Goal: Information Seeking & Learning: Find specific page/section

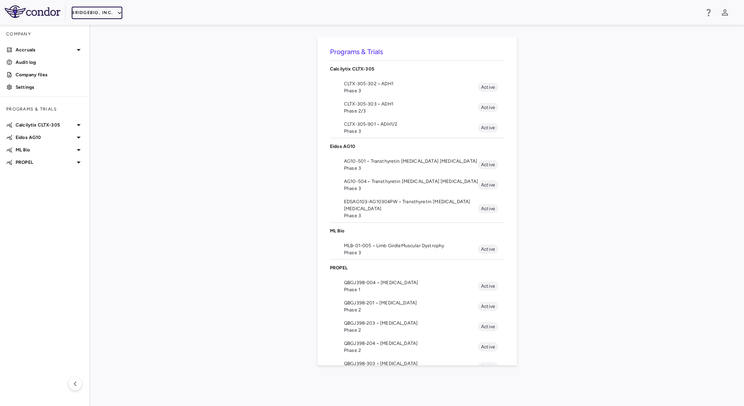
click at [116, 9] on icon "button" at bounding box center [119, 12] width 7 height 7
click at [101, 28] on li "Acelyrin" at bounding box center [104, 28] width 65 height 12
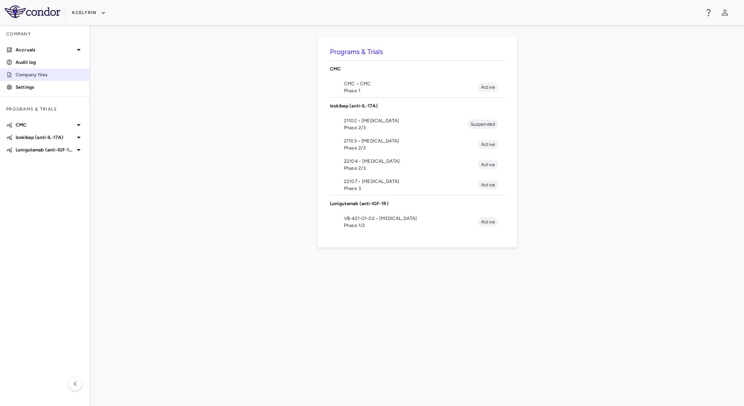
click at [57, 79] on link "Company files" at bounding box center [45, 75] width 90 height 12
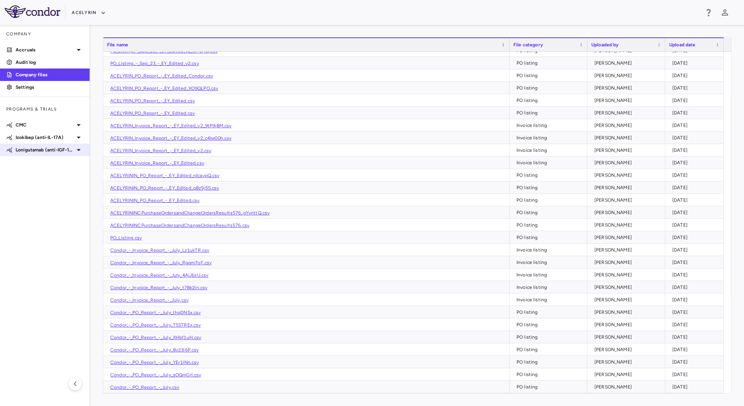
click at [59, 152] on p "Lonigutamab (anti-IGF-1R)" at bounding box center [45, 149] width 58 height 7
click at [44, 165] on span "VB-421-01-02 • [MEDICAL_DATA]" at bounding box center [50, 162] width 68 height 7
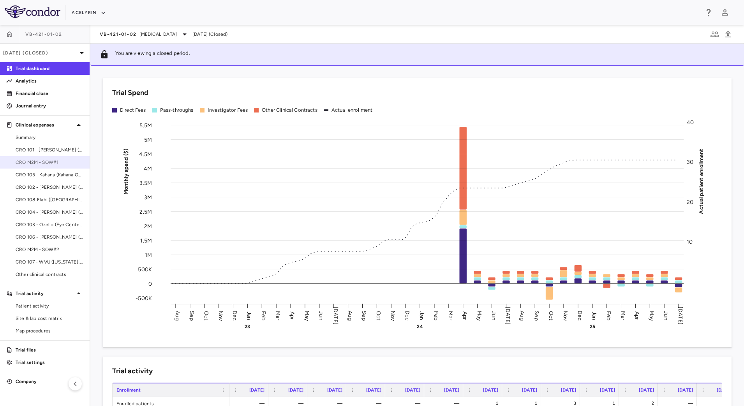
click at [56, 165] on span "CRO M2M - SOW#1" at bounding box center [50, 162] width 68 height 7
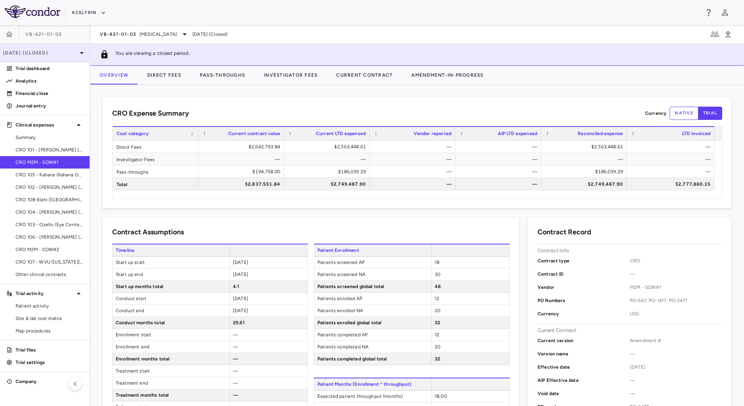
click at [68, 56] on p "[DATE] (Closed)" at bounding box center [40, 52] width 74 height 7
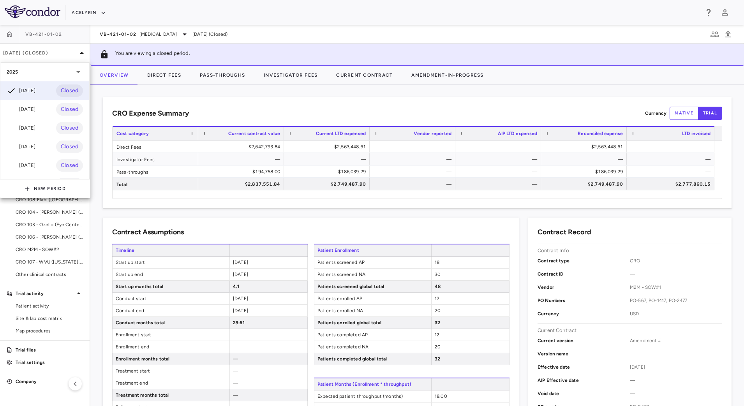
click at [276, 99] on div at bounding box center [372, 203] width 744 height 406
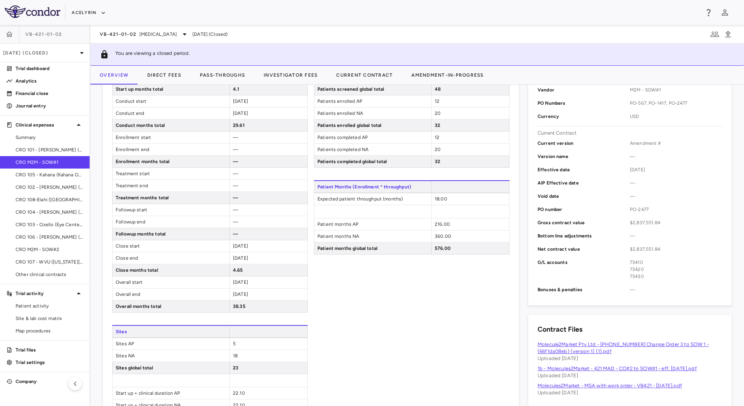
scroll to position [392, 0]
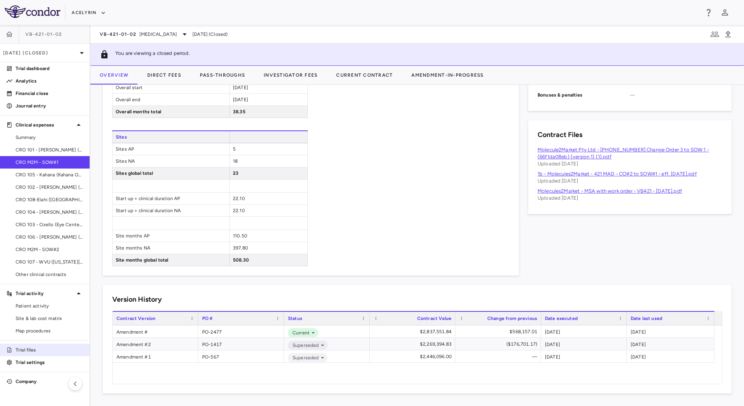
click at [45, 348] on p "Trial files" at bounding box center [50, 350] width 68 height 7
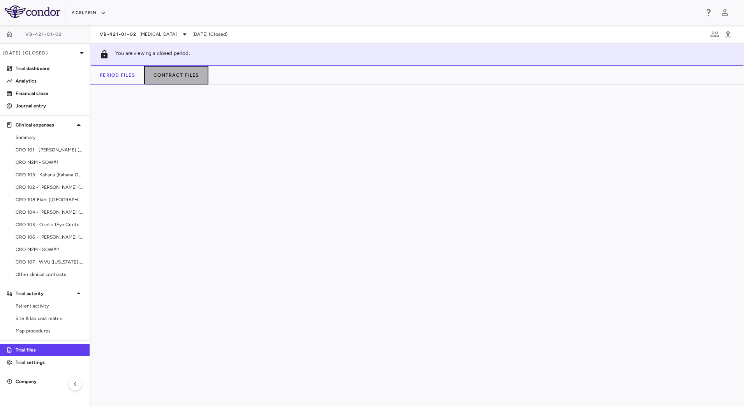
click at [182, 74] on button "Contract Files" at bounding box center [176, 75] width 64 height 19
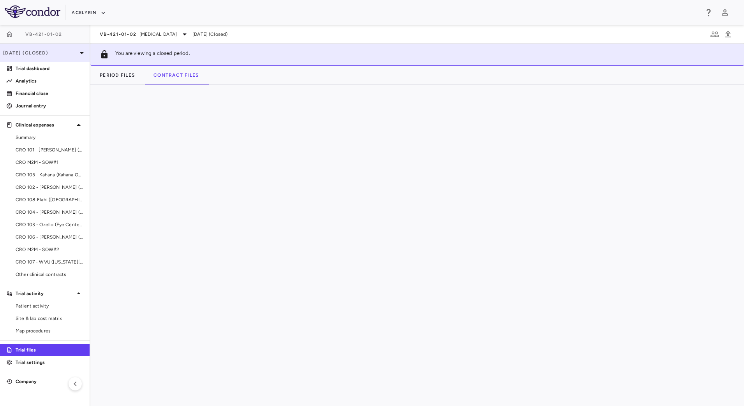
click at [78, 50] on icon at bounding box center [81, 52] width 9 height 9
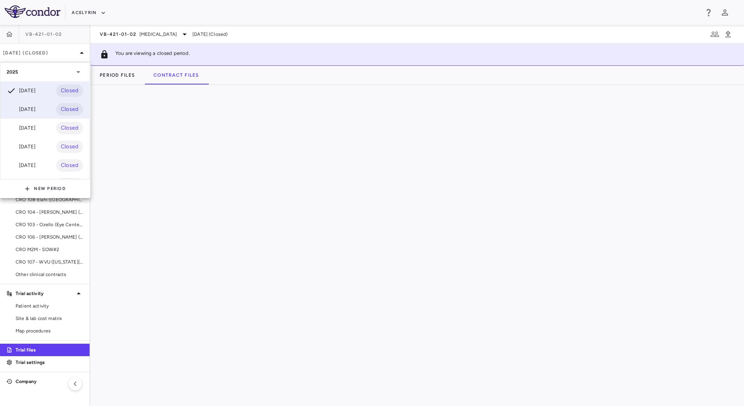
click at [44, 113] on div "Jun 2025 Closed" at bounding box center [44, 109] width 89 height 19
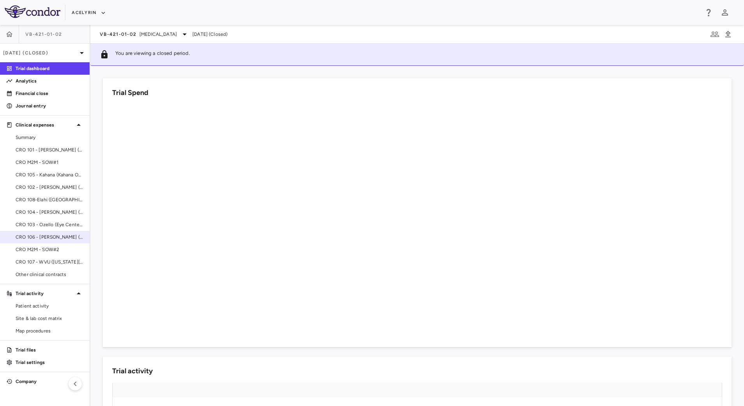
drag, startPoint x: 44, startPoint y: 246, endPoint x: 48, endPoint y: 234, distance: 12.6
click at [48, 234] on span "CRO 106 - [PERSON_NAME] ([GEOGRAPHIC_DATA])" at bounding box center [50, 237] width 68 height 7
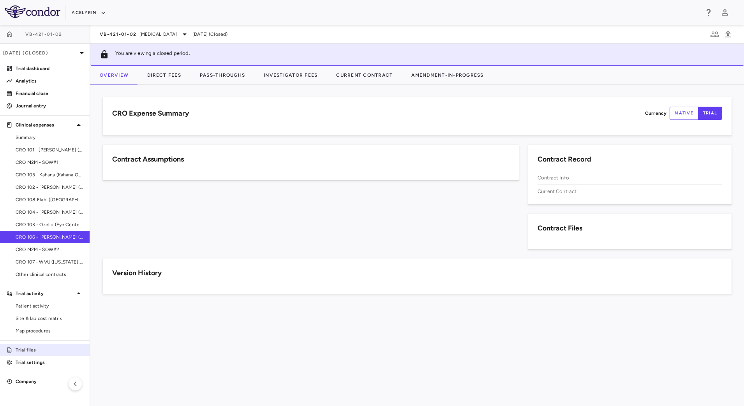
click at [28, 354] on link "Trial files" at bounding box center [45, 350] width 90 height 12
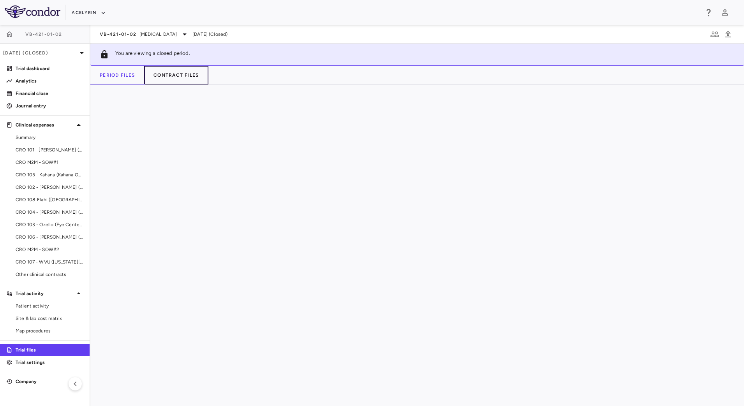
click at [176, 70] on button "Contract Files" at bounding box center [176, 75] width 64 height 19
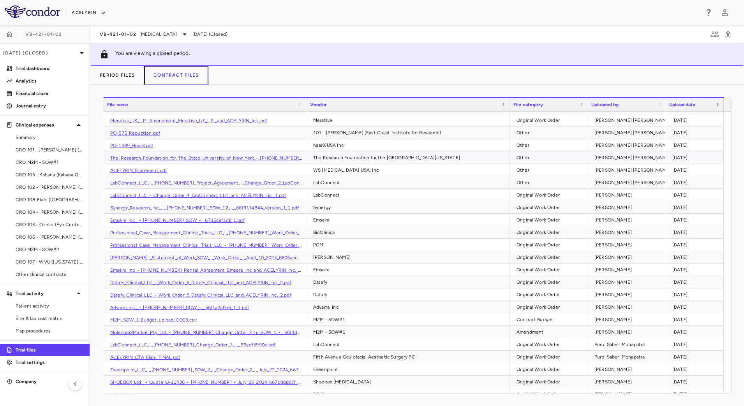
scroll to position [146, 0]
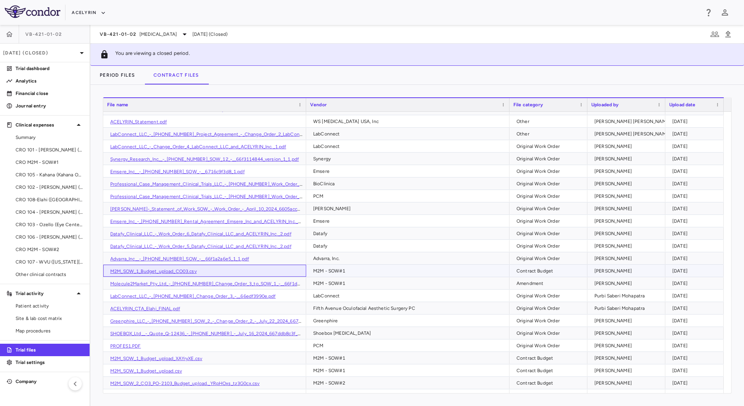
click at [148, 271] on link "M2M_SOW_1_Budget_upload_CO03.csv" at bounding box center [153, 271] width 86 height 5
click at [227, 282] on link "Molecule2Market_Pty_Ltd_-_[PHONE_NUMBER]_Change_Order_3_to_SOW_1_-__66f1da08eb_…" at bounding box center [228, 283] width 236 height 5
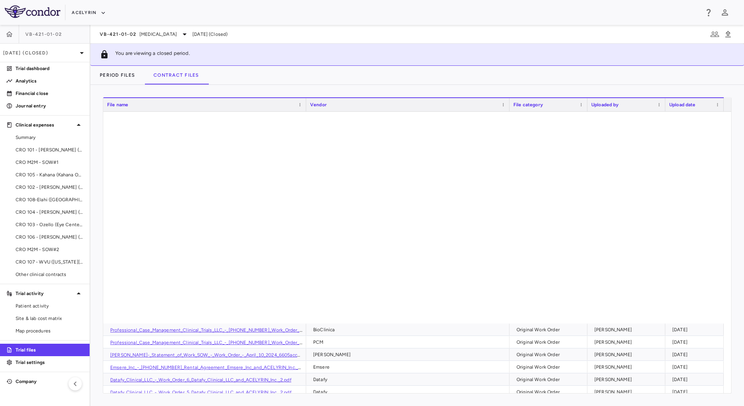
scroll to position [341, 0]
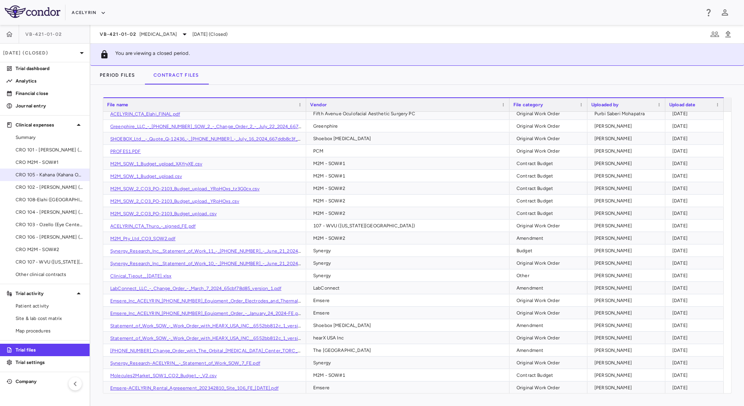
drag, startPoint x: 43, startPoint y: 164, endPoint x: 78, endPoint y: 169, distance: 35.5
click at [43, 164] on span "CRO M2M - SOW#1" at bounding box center [50, 162] width 68 height 7
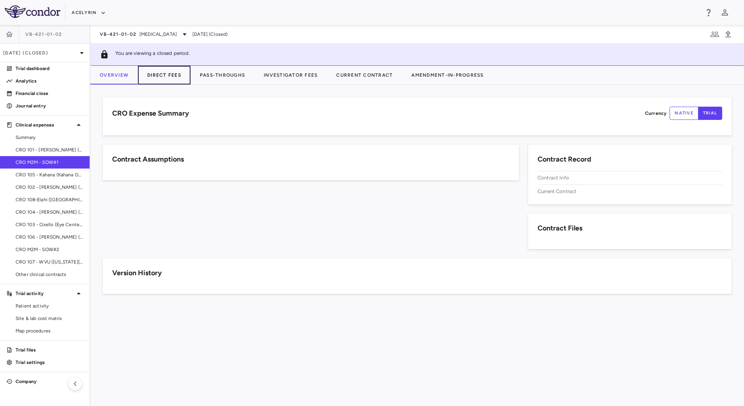
click at [164, 76] on button "Direct Fees" at bounding box center [164, 75] width 53 height 19
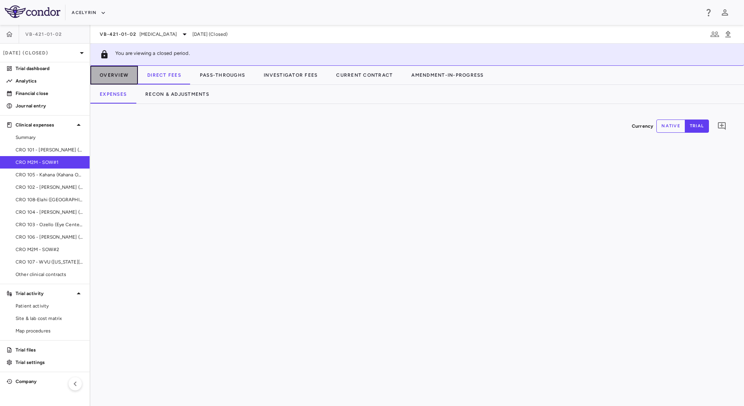
click at [121, 80] on button "Overview" at bounding box center [113, 75] width 47 height 19
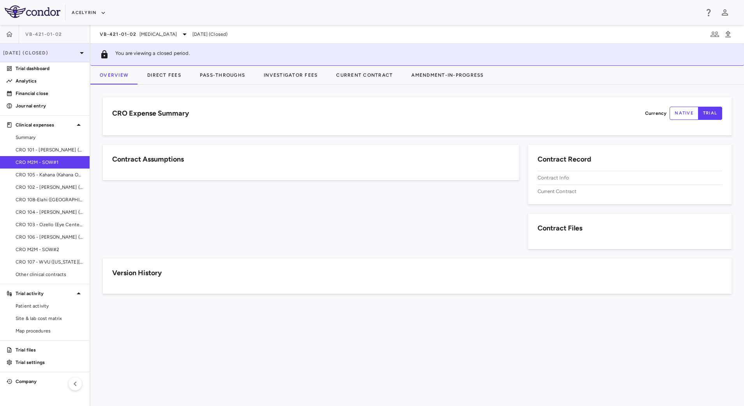
click at [63, 55] on p "Jun 2025 (Closed)" at bounding box center [40, 52] width 74 height 7
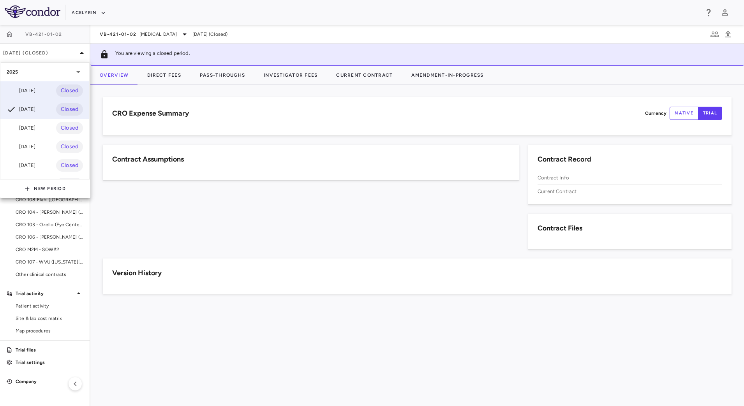
click at [40, 90] on div "Jul 2025 Closed" at bounding box center [44, 90] width 89 height 19
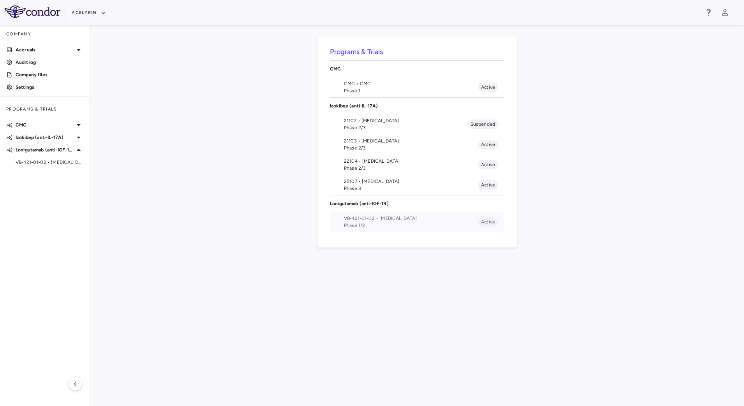
click at [355, 212] on li "VB-421-01-02 • [MEDICAL_DATA] Phase 1/2 Active" at bounding box center [417, 222] width 174 height 20
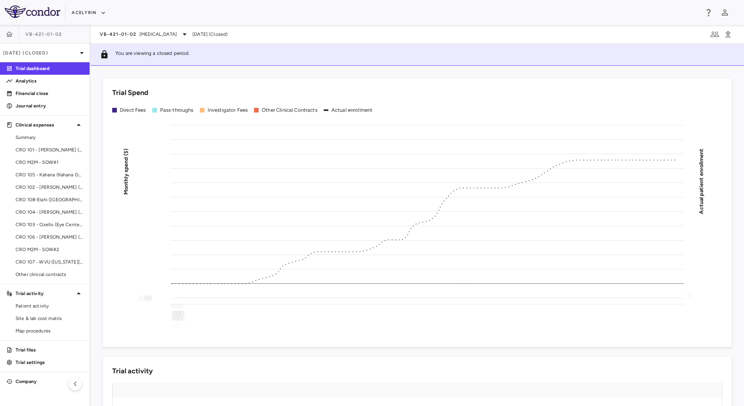
click at [44, 163] on span "CRO M2M - SOW#1" at bounding box center [50, 162] width 68 height 7
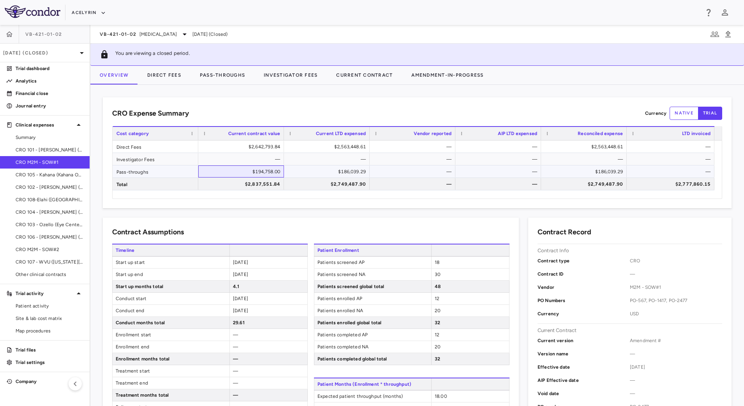
click at [242, 173] on div "$194,758.00" at bounding box center [242, 171] width 75 height 12
click at [53, 355] on link "Trial files" at bounding box center [45, 350] width 90 height 12
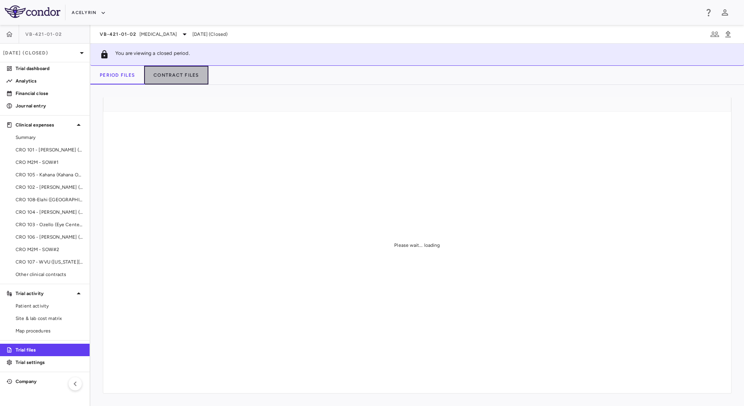
drag, startPoint x: 178, startPoint y: 79, endPoint x: 176, endPoint y: 84, distance: 5.9
click at [178, 79] on button "Contract Files" at bounding box center [176, 75] width 64 height 19
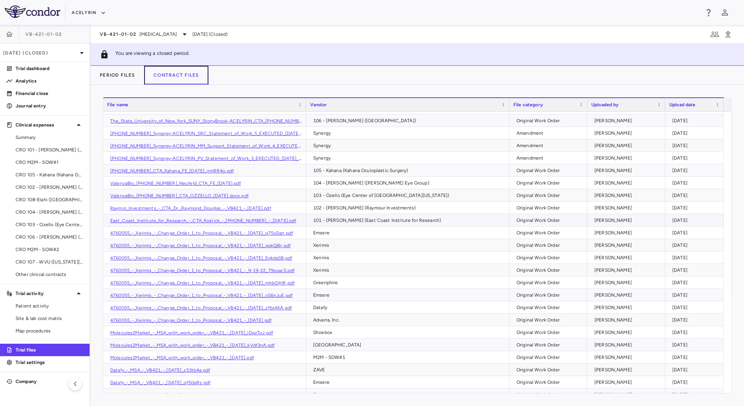
scroll to position [684, 0]
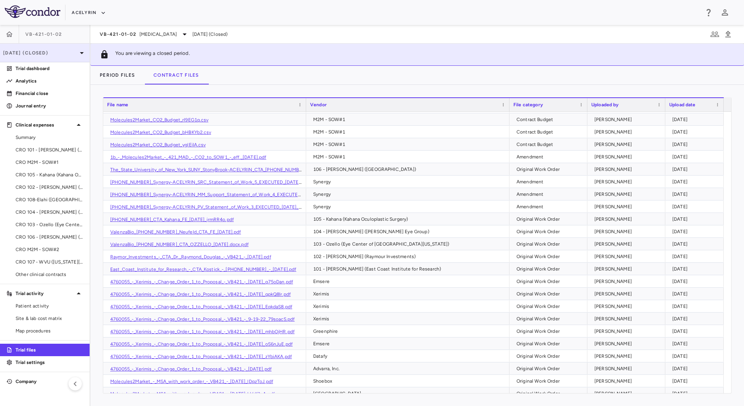
click at [57, 54] on p "[DATE] (Closed)" at bounding box center [40, 52] width 74 height 7
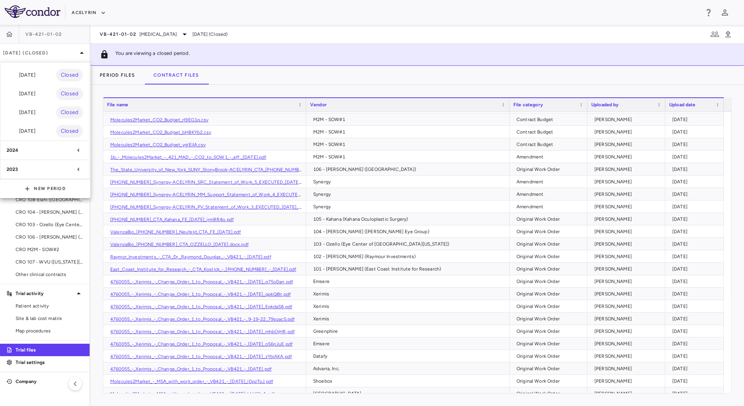
scroll to position [0, 0]
click at [51, 147] on div "2024" at bounding box center [40, 150] width 67 height 7
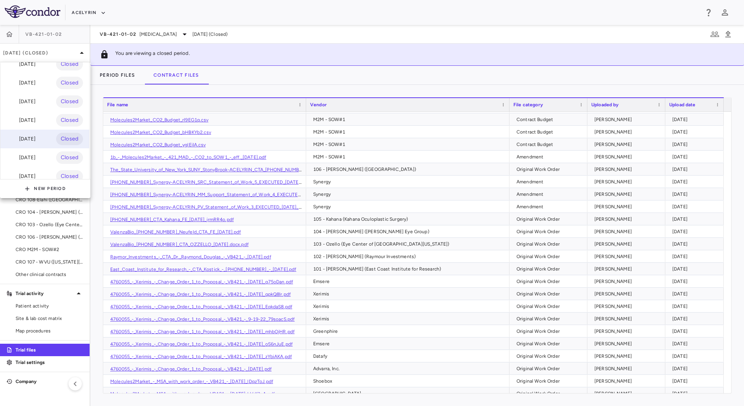
click at [44, 142] on div "[DATE] Closed" at bounding box center [44, 139] width 89 height 19
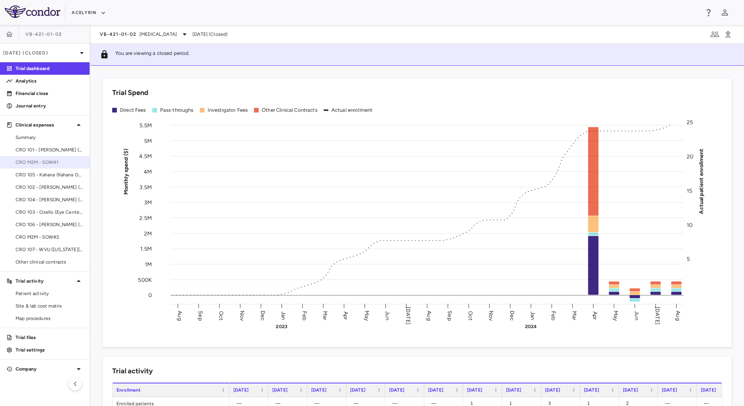
click at [54, 164] on span "CRO M2M - SOW#1" at bounding box center [50, 162] width 68 height 7
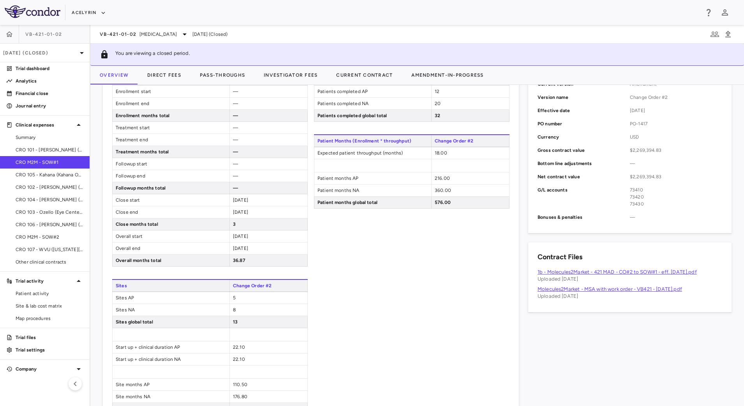
click at [607, 270] on link "1b - Molecules2Market - 421 MAD - CO#2 to SOW#1 - eff. [DATE].pdf" at bounding box center [616, 272] width 159 height 6
click at [75, 55] on p "[DATE] (Closed)" at bounding box center [40, 52] width 74 height 7
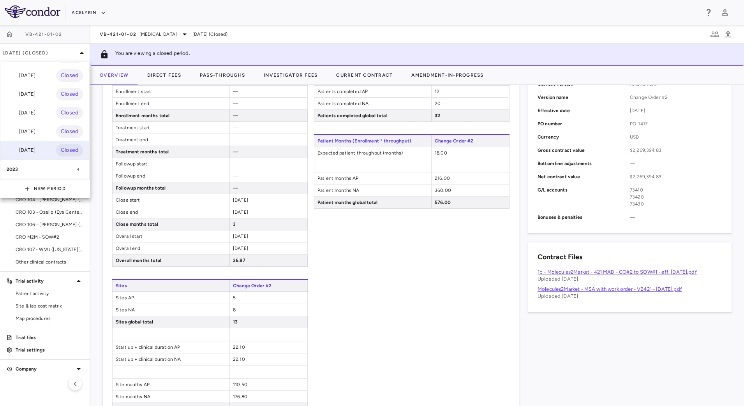
click at [54, 142] on div "[DATE] Closed" at bounding box center [44, 150] width 89 height 19
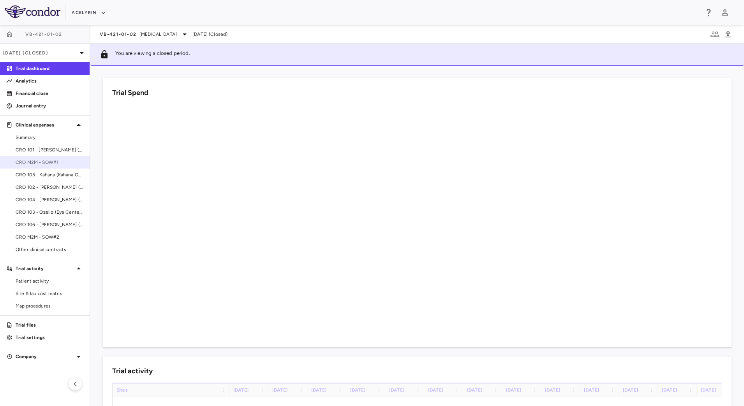
click at [47, 160] on span "CRO M2M - SOW#1" at bounding box center [50, 162] width 68 height 7
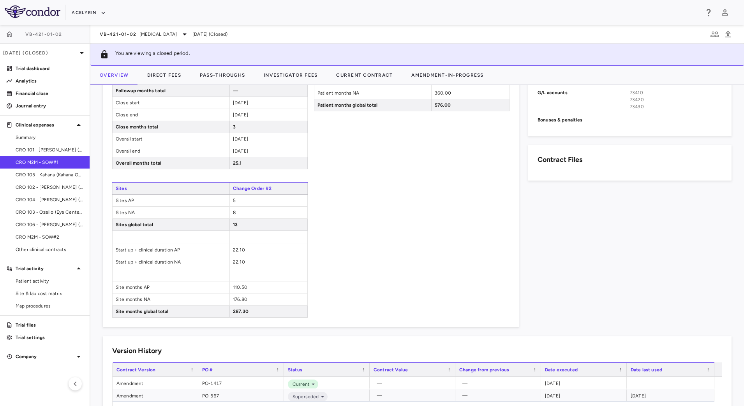
scroll to position [389, 0]
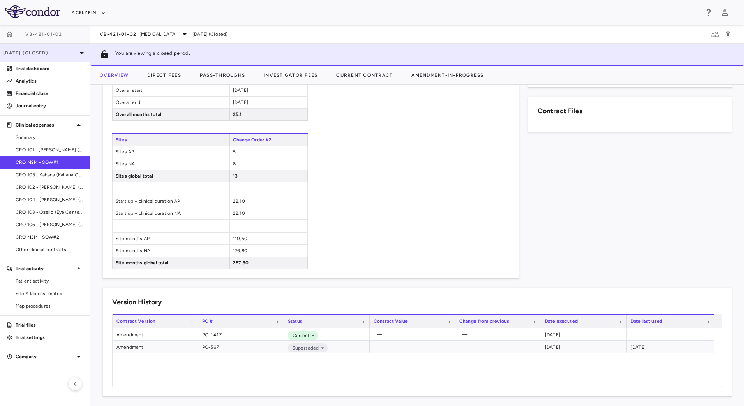
click at [47, 55] on p "[DATE] (Closed)" at bounding box center [40, 52] width 74 height 7
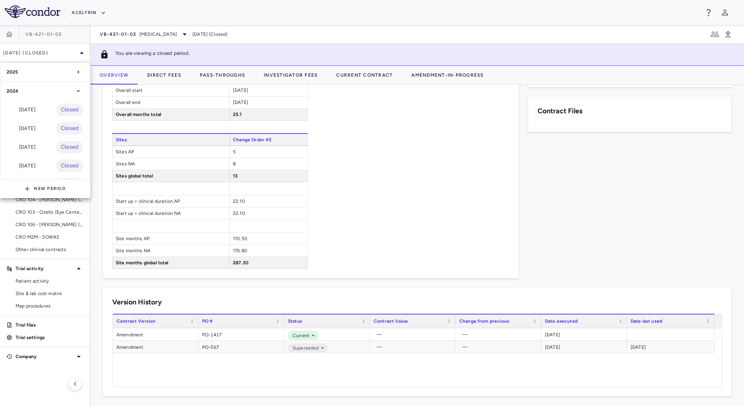
click at [51, 89] on div "2024" at bounding box center [40, 91] width 67 height 7
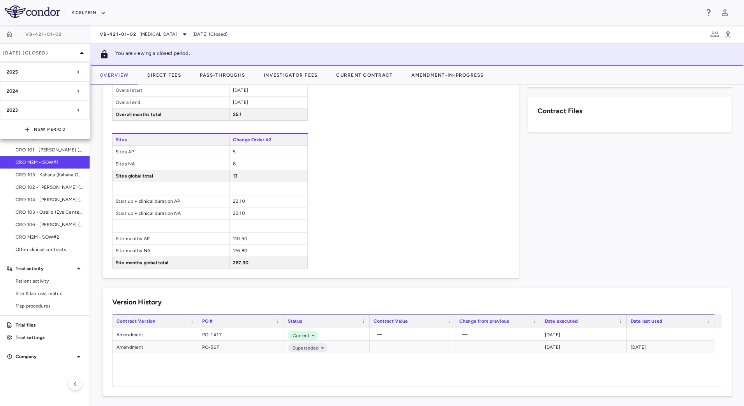
click at [43, 110] on div "2023" at bounding box center [40, 110] width 67 height 7
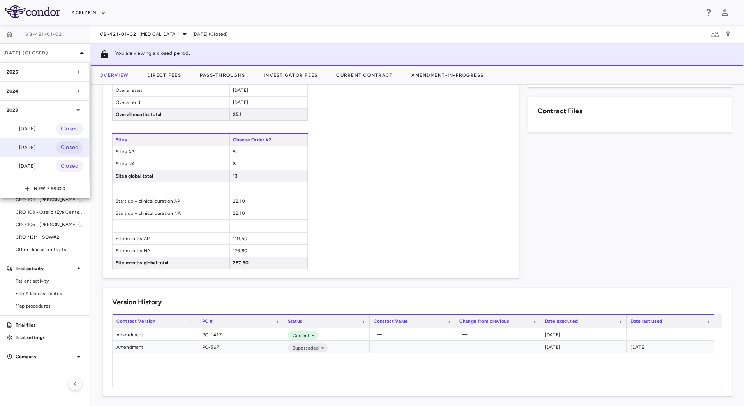
click at [35, 146] on div "[DATE]" at bounding box center [21, 147] width 29 height 9
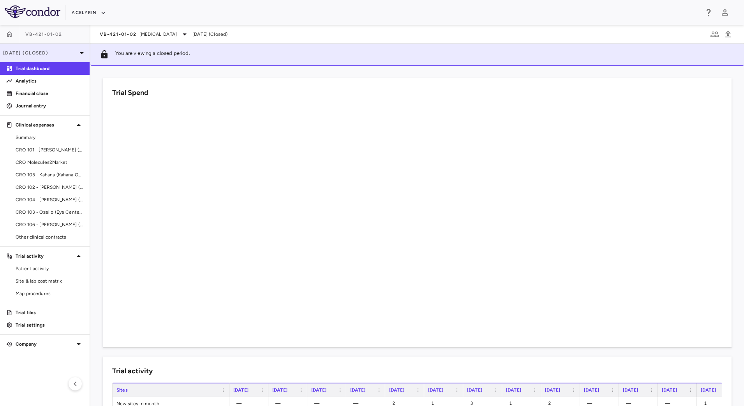
click at [55, 51] on p "[DATE] (Closed)" at bounding box center [40, 52] width 74 height 7
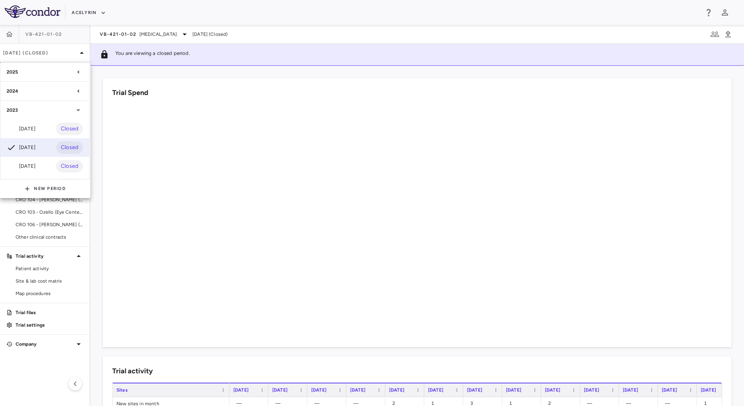
click at [35, 312] on div at bounding box center [372, 203] width 744 height 406
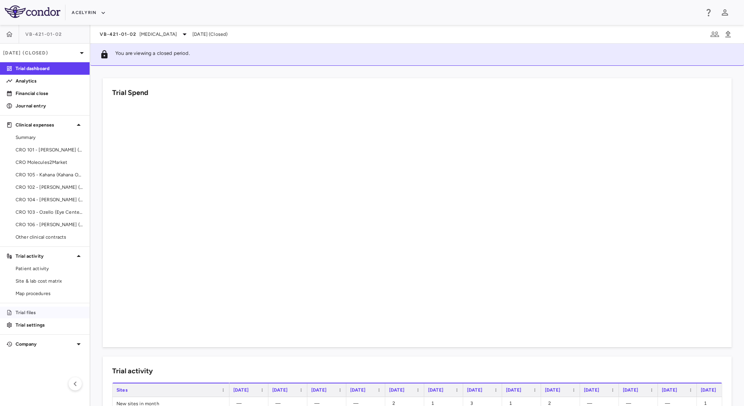
click at [27, 311] on p "Trial files" at bounding box center [50, 312] width 68 height 7
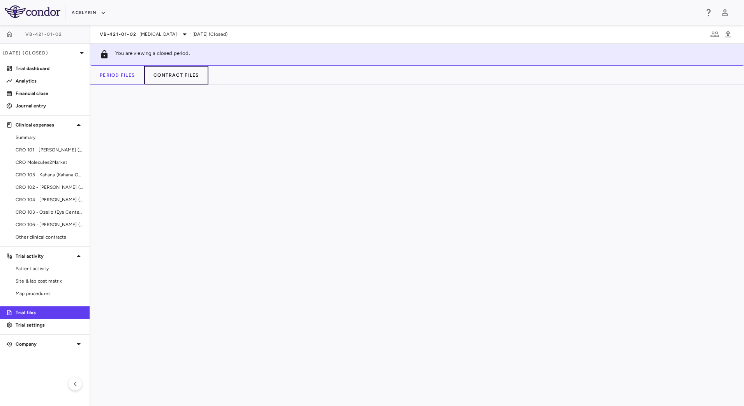
click at [186, 75] on button "Contract Files" at bounding box center [176, 75] width 64 height 19
click at [65, 54] on p "[DATE] (Closed)" at bounding box center [40, 52] width 74 height 7
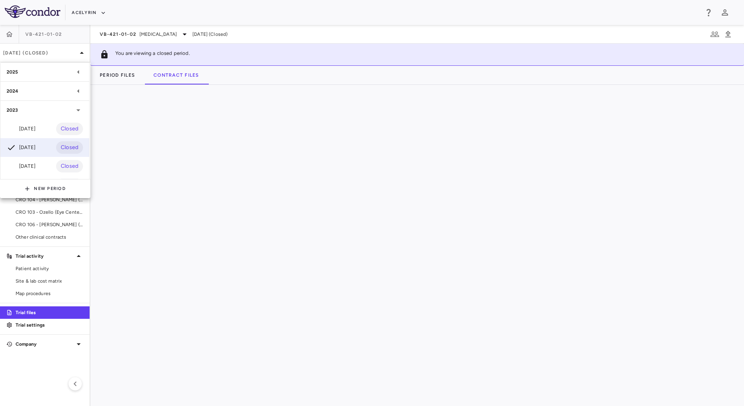
click at [46, 97] on div "2024" at bounding box center [44, 91] width 89 height 19
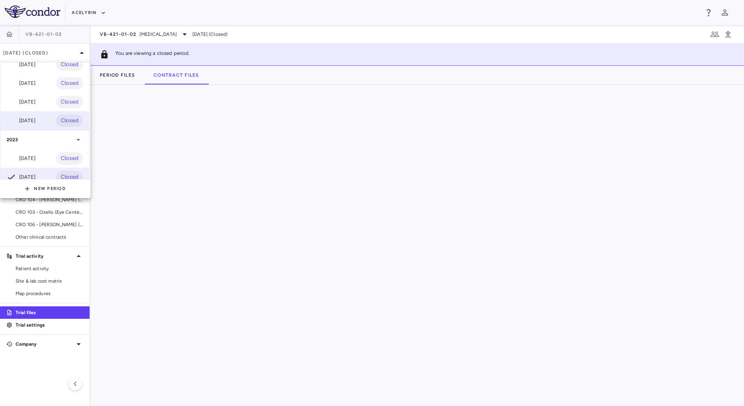
click at [35, 123] on div "[DATE]" at bounding box center [21, 120] width 29 height 9
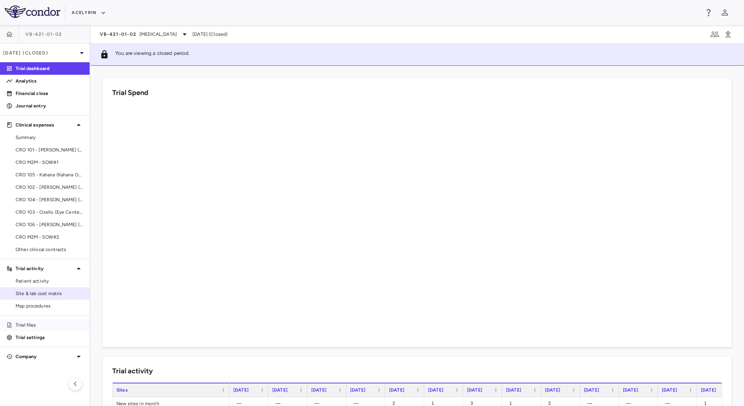
drag, startPoint x: 28, startPoint y: 325, endPoint x: 39, endPoint y: 299, distance: 28.3
click at [28, 324] on p "Trial files" at bounding box center [50, 325] width 68 height 7
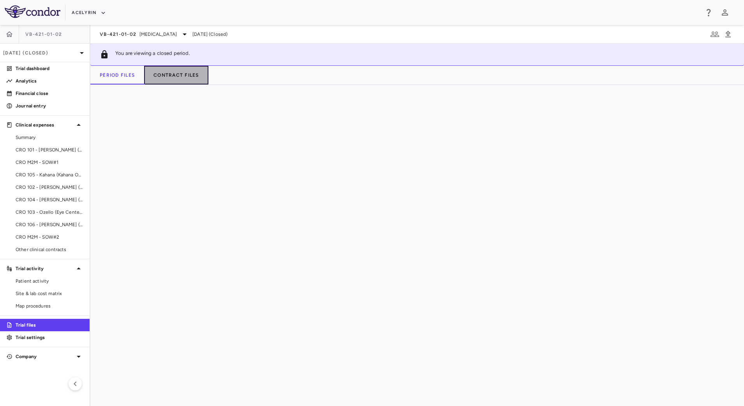
click at [163, 74] on button "Contract Files" at bounding box center [176, 75] width 64 height 19
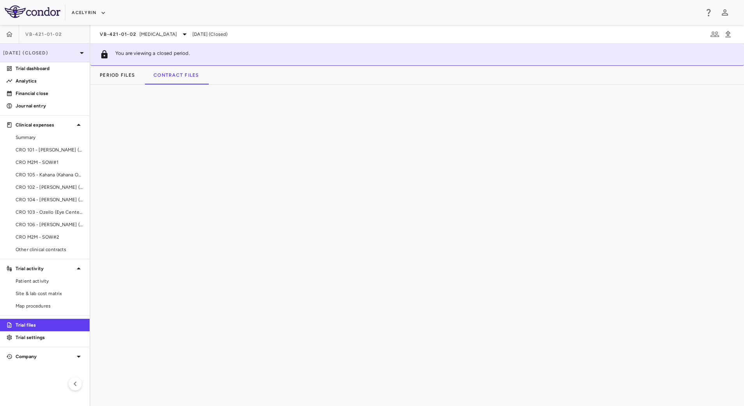
click at [65, 54] on p "[DATE] (Closed)" at bounding box center [40, 52] width 74 height 7
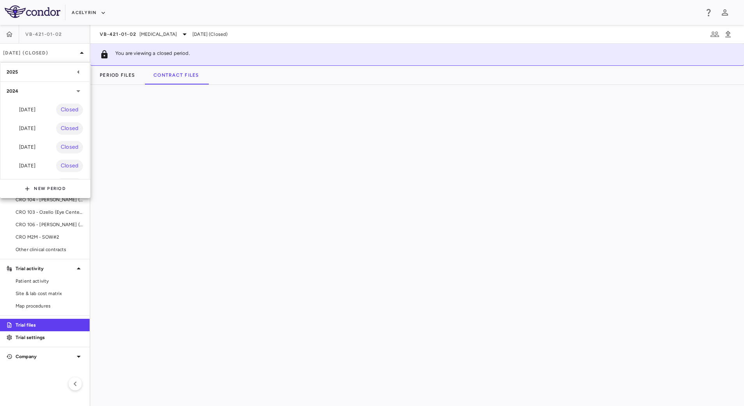
click at [38, 73] on div "2025" at bounding box center [40, 72] width 67 height 7
click at [24, 108] on div "[DATE]" at bounding box center [21, 109] width 29 height 9
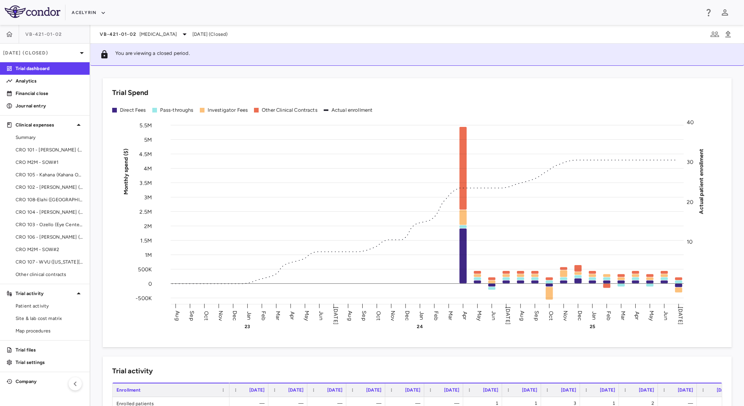
drag, startPoint x: 21, startPoint y: 354, endPoint x: 81, endPoint y: 286, distance: 90.8
click at [21, 354] on link "Trial files" at bounding box center [45, 350] width 90 height 12
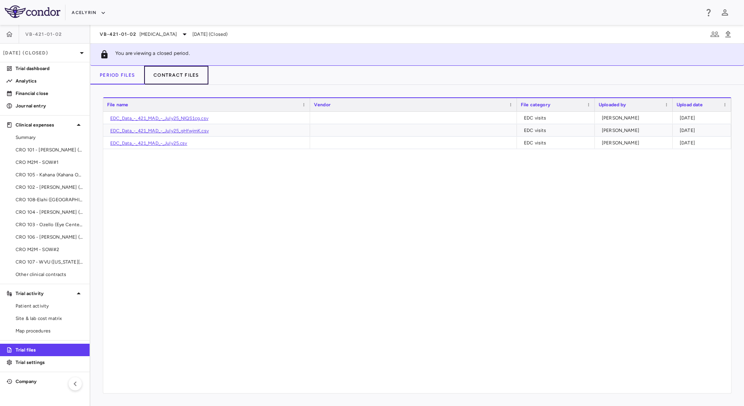
click at [169, 80] on button "Contract Files" at bounding box center [176, 75] width 64 height 19
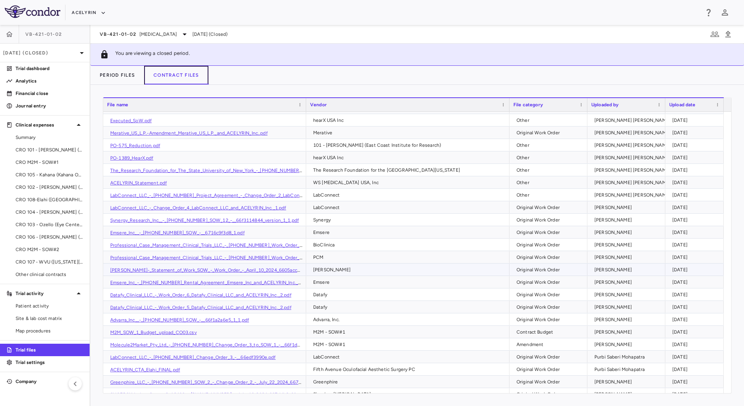
scroll to position [146, 0]
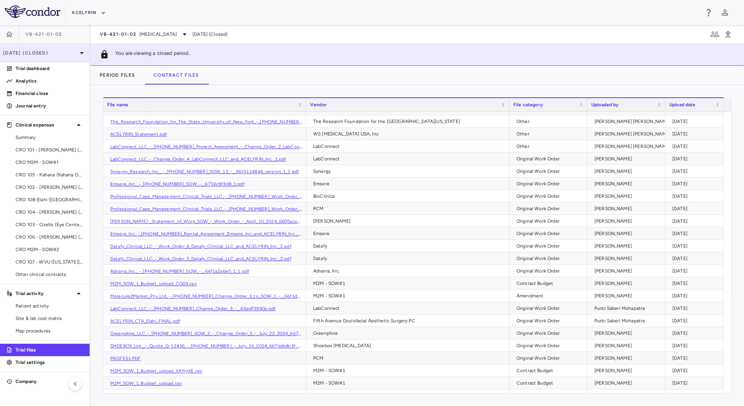
click at [78, 52] on icon at bounding box center [81, 52] width 9 height 9
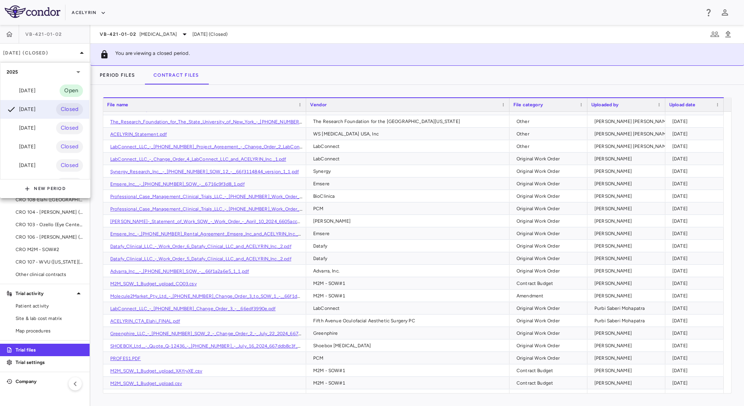
click at [25, 72] on div "2025" at bounding box center [40, 72] width 67 height 7
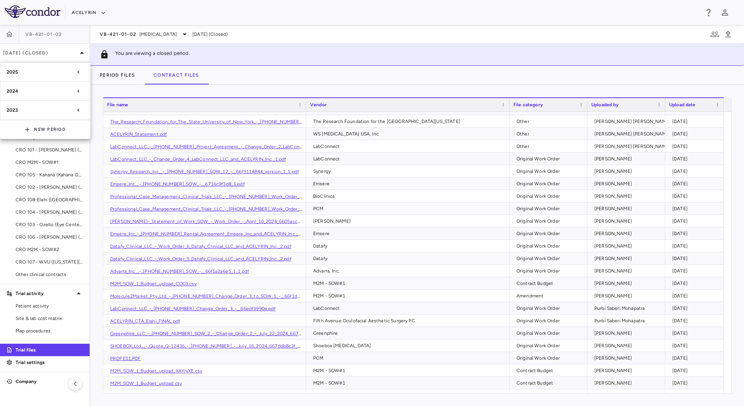
click at [26, 84] on div "2024" at bounding box center [44, 91] width 89 height 19
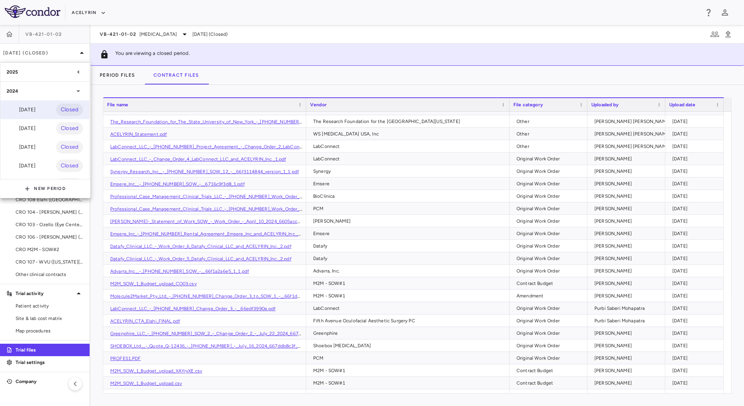
click at [29, 109] on div "[DATE]" at bounding box center [21, 109] width 29 height 9
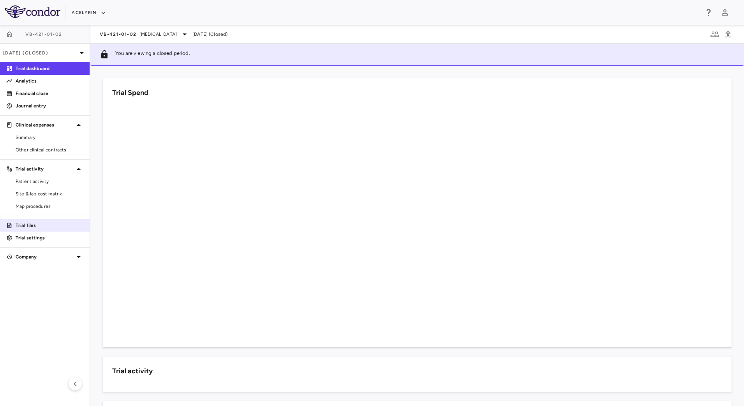
click at [43, 222] on aside "VB-421-01-[DATE] (Closed) Trial dashboard Analytics Financial close Journal ent…" at bounding box center [45, 215] width 90 height 381
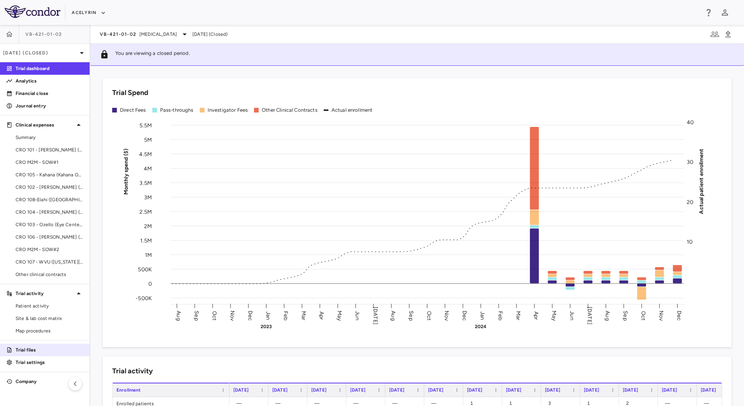
click at [25, 353] on p "Trial files" at bounding box center [50, 350] width 68 height 7
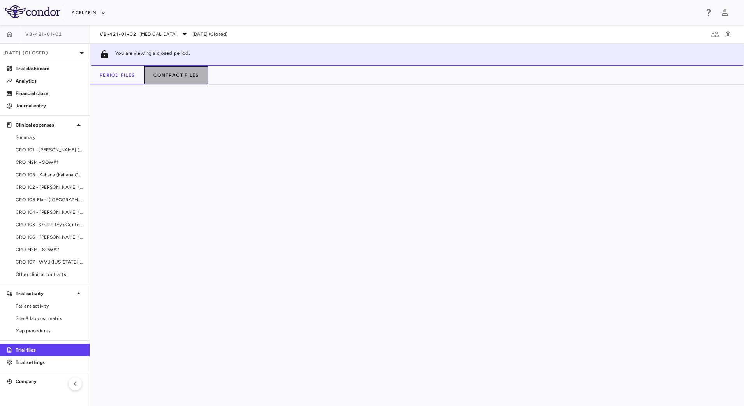
click at [184, 82] on button "Contract Files" at bounding box center [176, 75] width 64 height 19
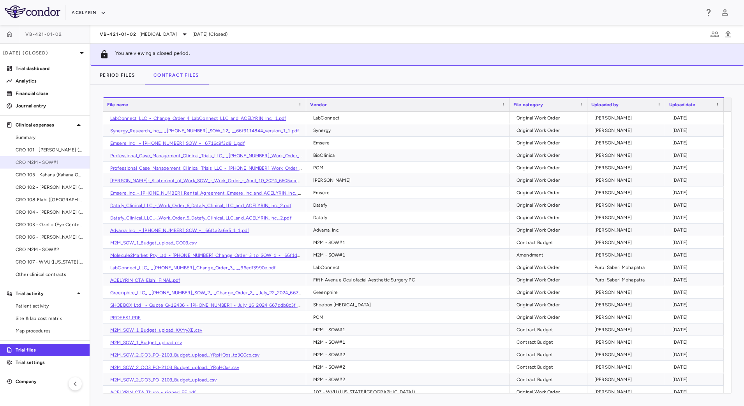
click at [47, 166] on link "CRO M2M - SOW#1" at bounding box center [45, 163] width 90 height 12
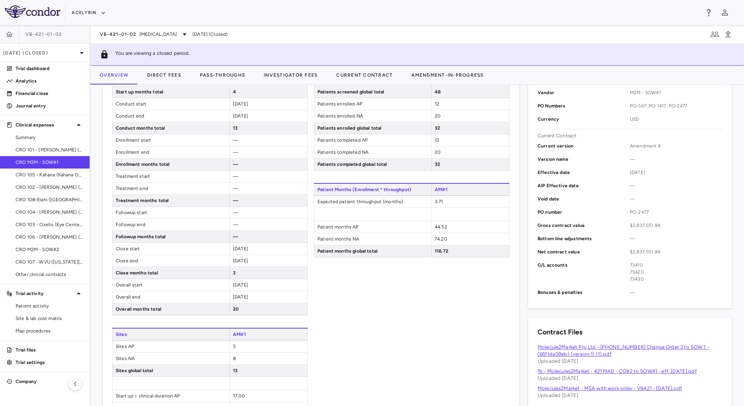
scroll to position [341, 0]
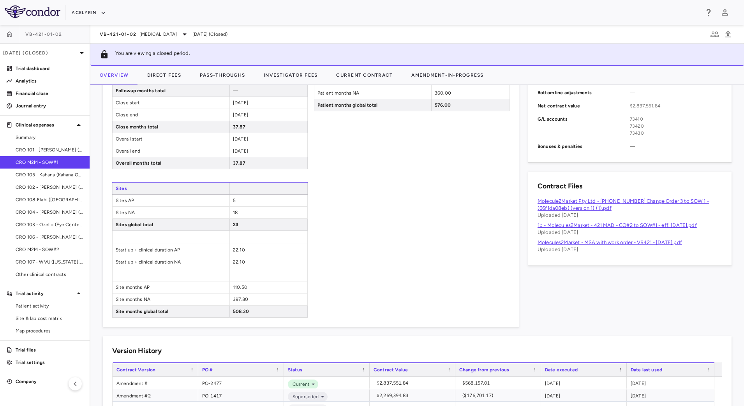
click at [580, 205] on link "Molecule2Market Pty Ltd - [PHONE_NUMBER] Change Order 3 to SOW 1 - (66f1da08eb)…" at bounding box center [622, 204] width 171 height 13
click at [34, 348] on p "Trial files" at bounding box center [50, 350] width 68 height 7
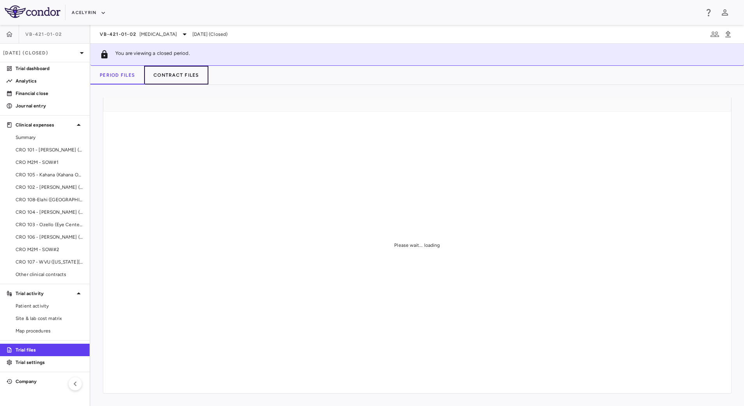
click at [188, 81] on button "Contract Files" at bounding box center [176, 75] width 64 height 19
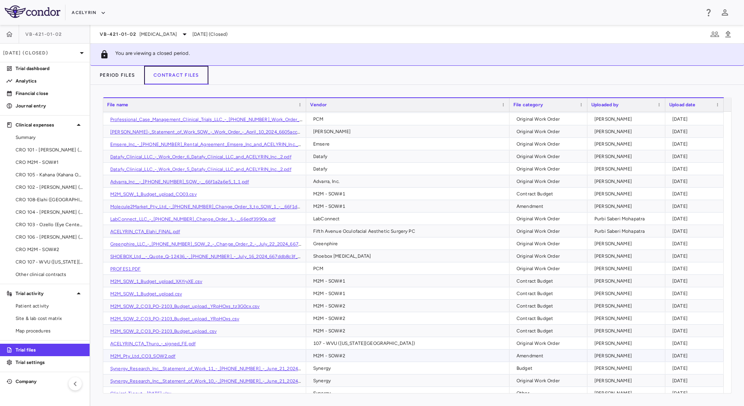
scroll to position [97, 0]
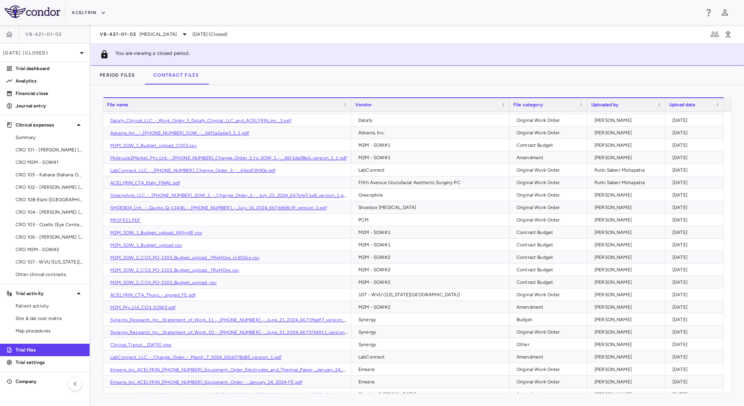
drag, startPoint x: 305, startPoint y: 106, endPoint x: 350, endPoint y: 109, distance: 44.9
click at [350, 109] on div at bounding box center [350, 104] width 3 height 13
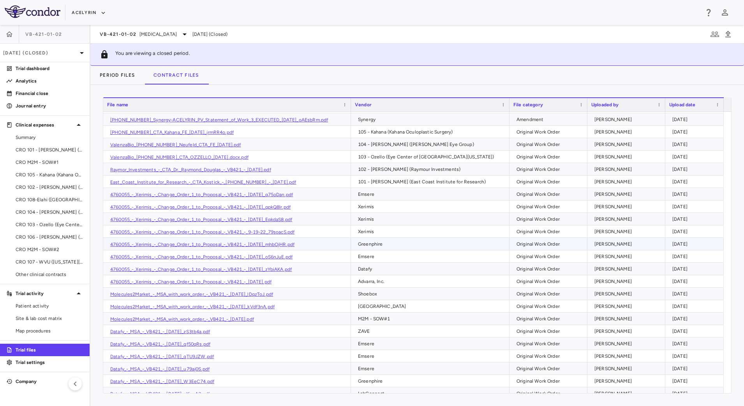
scroll to position [633, 0]
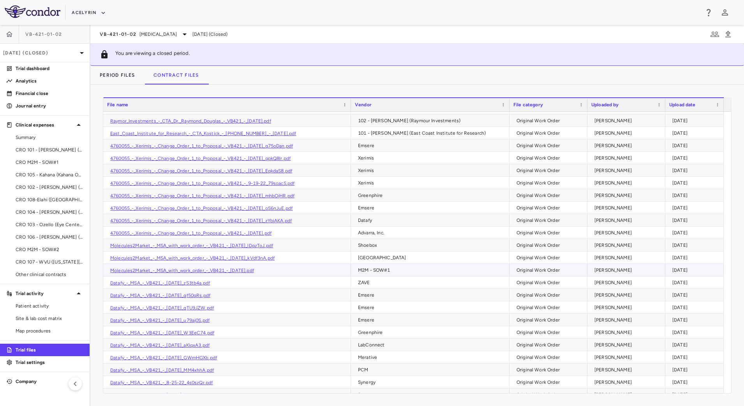
click at [243, 270] on link "Molecules2Market_-_MSA_with_work_order_-_VB421_-_[DATE].pdf" at bounding box center [182, 270] width 144 height 5
